Goal: Transaction & Acquisition: Purchase product/service

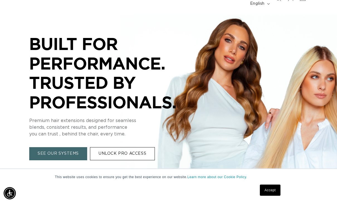
scroll to position [0, 298]
click at [269, 195] on link "Accept" at bounding box center [270, 189] width 21 height 11
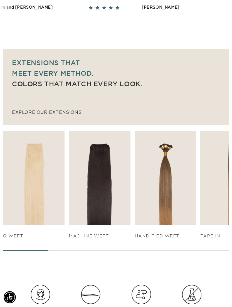
scroll to position [0, 406]
click at [47, 202] on link "SHOP NOW" at bounding box center [34, 214] width 58 height 11
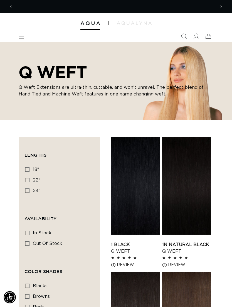
scroll to position [0, 406]
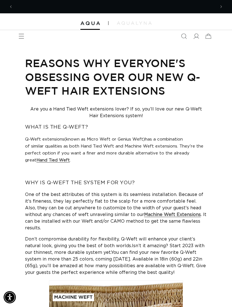
scroll to position [0, 406]
click at [138, 21] on img at bounding box center [134, 22] width 35 height 3
click at [20, 36] on icon "Menu" at bounding box center [22, 36] width 6 height 6
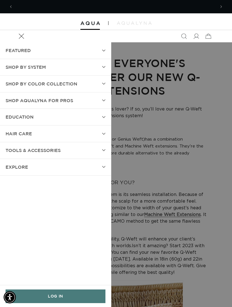
scroll to position [0, 203]
click at [106, 86] on summary "Shop by Color Collection" at bounding box center [55, 84] width 111 height 16
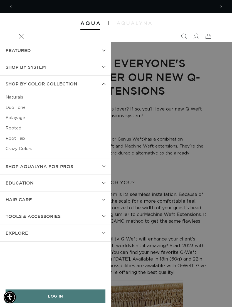
click at [18, 115] on link "Balayage" at bounding box center [56, 118] width 100 height 10
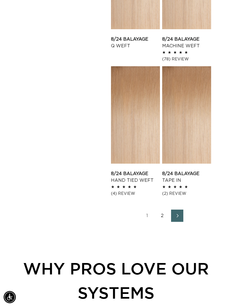
scroll to position [1014, 0]
click at [178, 214] on icon "Next page" at bounding box center [177, 216] width 7 height 4
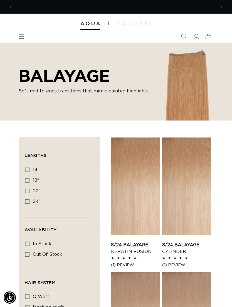
scroll to position [0, 203]
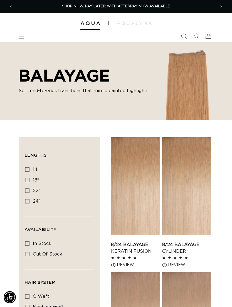
click at [21, 38] on icon "Menu" at bounding box center [22, 36] width 6 height 6
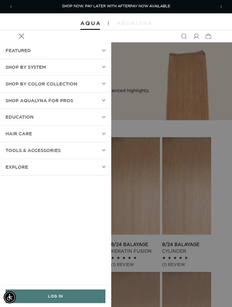
click at [85, 84] on summary "Shop by Color Collection" at bounding box center [55, 84] width 111 height 16
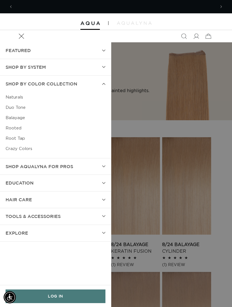
scroll to position [0, 406]
click at [19, 128] on link "Rooted" at bounding box center [56, 128] width 100 height 10
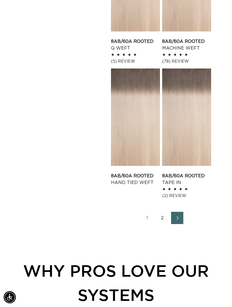
click at [166, 218] on link "2" at bounding box center [162, 218] width 12 height 12
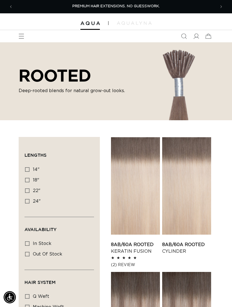
click at [22, 37] on icon "Menu" at bounding box center [22, 36] width 6 height 6
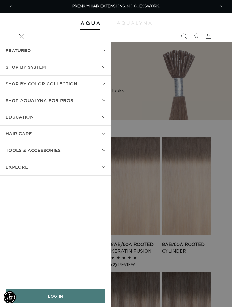
click at [50, 64] on summary "SHOP BY SYSTEM" at bounding box center [55, 67] width 111 height 16
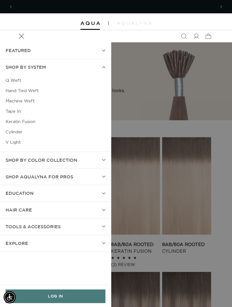
scroll to position [0, 406]
click at [16, 79] on link "Q Weft" at bounding box center [56, 81] width 100 height 10
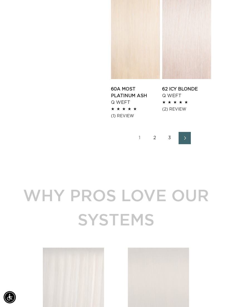
scroll to position [1090, 0]
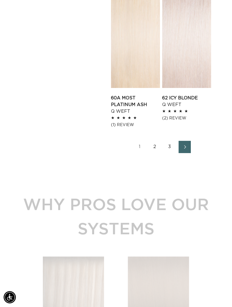
click at [157, 141] on link "2" at bounding box center [155, 147] width 12 height 12
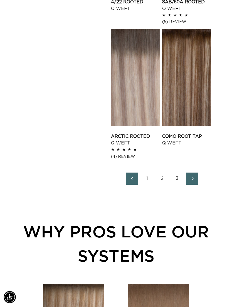
scroll to position [1052, 0]
click at [182, 180] on link "3" at bounding box center [177, 179] width 12 height 12
